Goal: Information Seeking & Learning: Learn about a topic

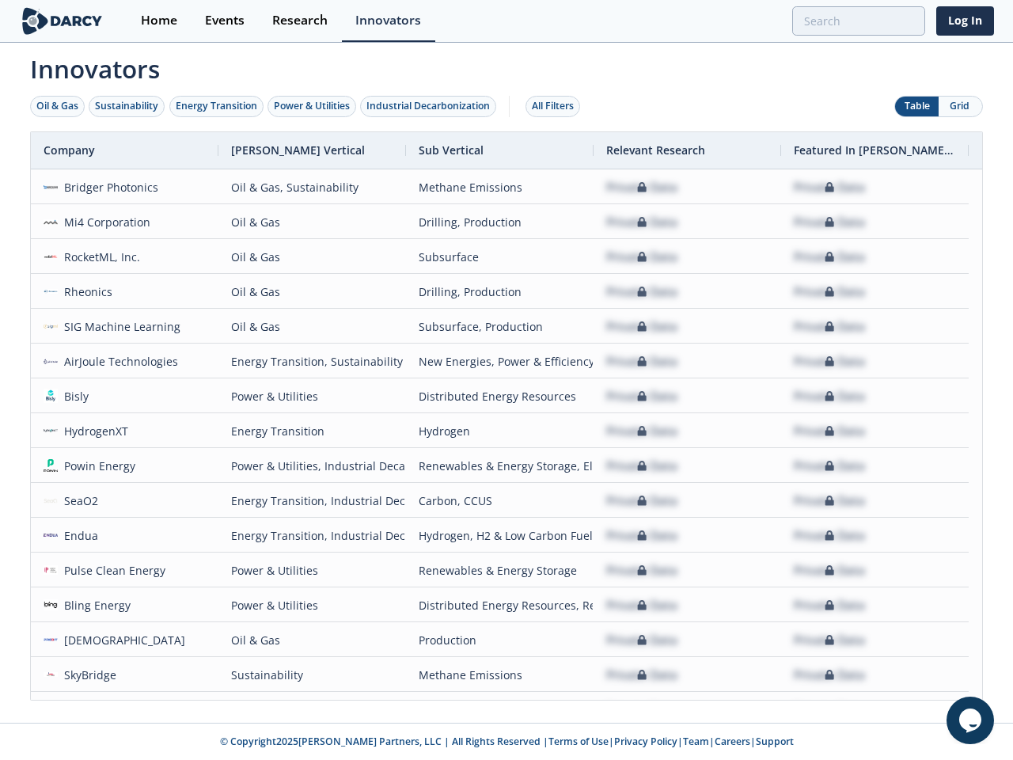
click at [58, 106] on div "Oil & Gas" at bounding box center [57, 106] width 42 height 14
click at [127, 106] on div "Sustainability" at bounding box center [126, 106] width 63 height 14
click at [217, 106] on div "Energy Transition" at bounding box center [217, 106] width 82 height 14
click at [313, 106] on div "Power & Utilities" at bounding box center [312, 106] width 76 height 14
click at [431, 106] on div "Industrial Decarbonization" at bounding box center [427, 106] width 123 height 14
